Goal: Transaction & Acquisition: Book appointment/travel/reservation

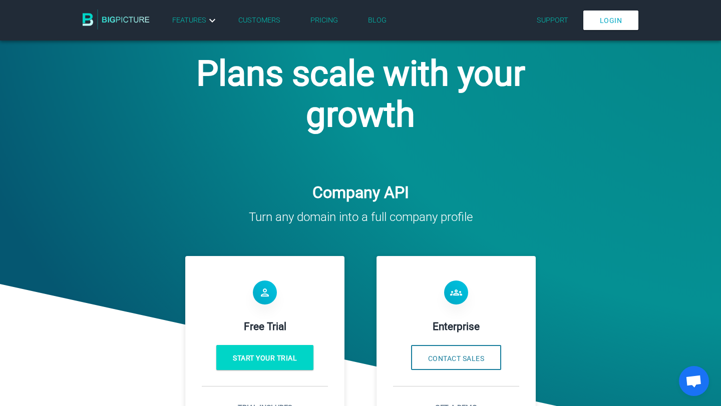
scroll to position [273, 0]
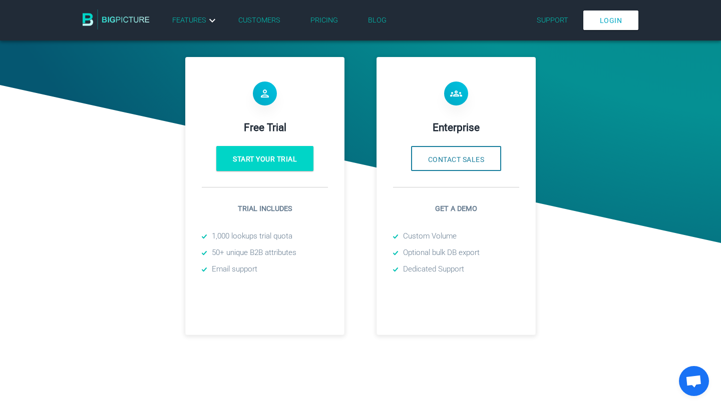
click at [473, 129] on h4 "Enterprise" at bounding box center [456, 128] width 126 height 12
click at [458, 210] on p "Get a demo" at bounding box center [456, 209] width 126 height 11
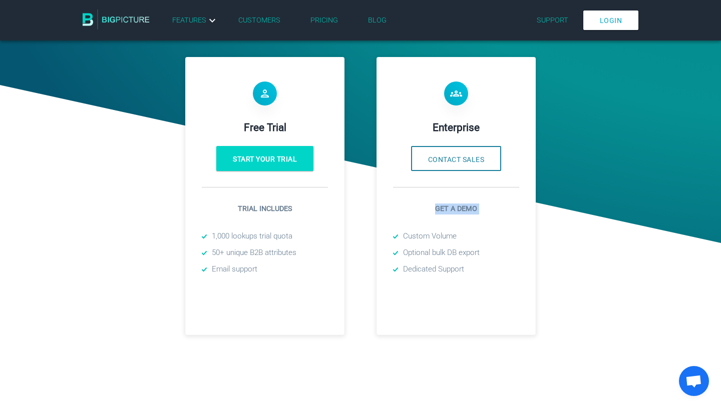
click at [458, 210] on p "Get a demo" at bounding box center [456, 209] width 126 height 11
click at [451, 211] on p "Get a demo" at bounding box center [456, 209] width 126 height 11
click at [457, 209] on p "Get a demo" at bounding box center [456, 209] width 126 height 11
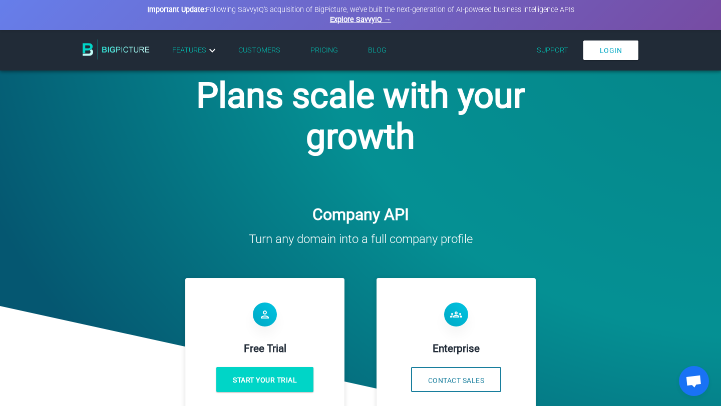
scroll to position [69, 0]
